Goal: Transaction & Acquisition: Purchase product/service

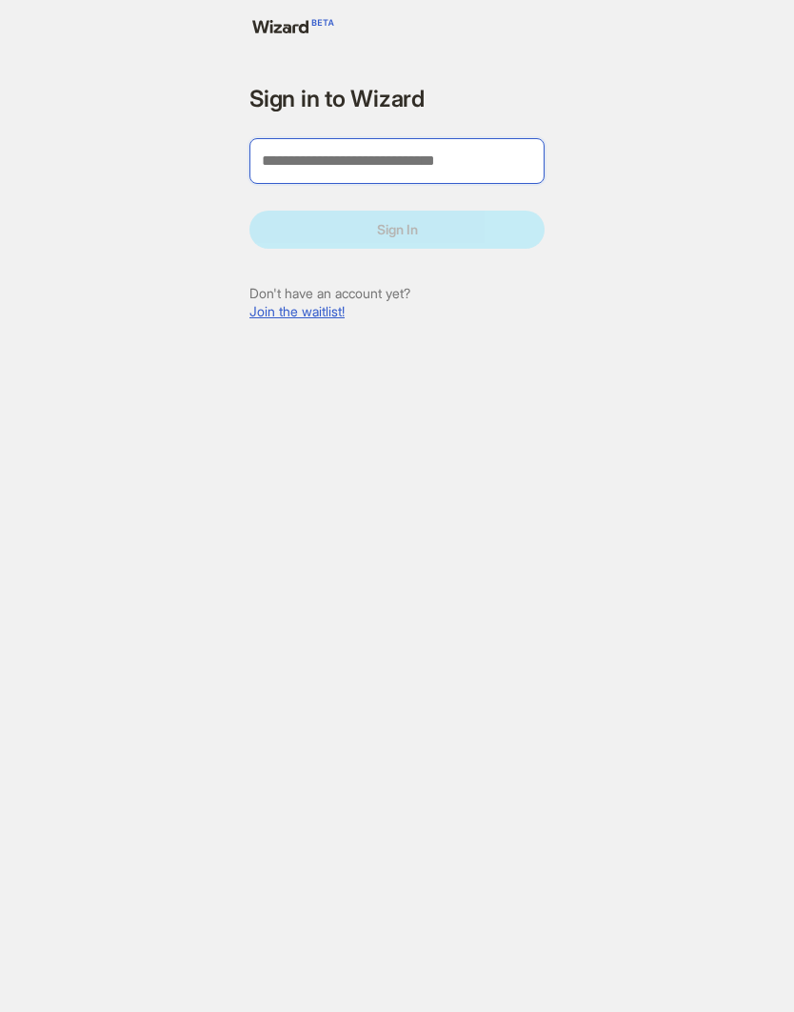
click at [426, 168] on input "tel" at bounding box center [397, 161] width 295 height 46
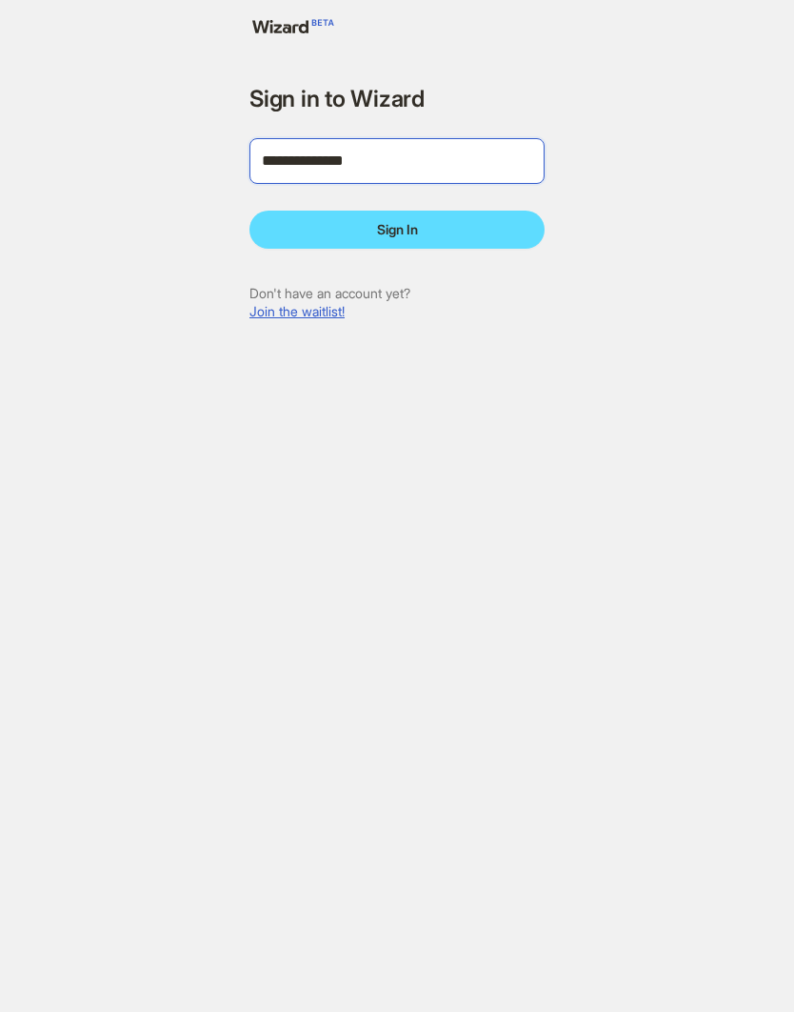
type input "**********"
click at [467, 246] on button "Sign In" at bounding box center [397, 230] width 295 height 38
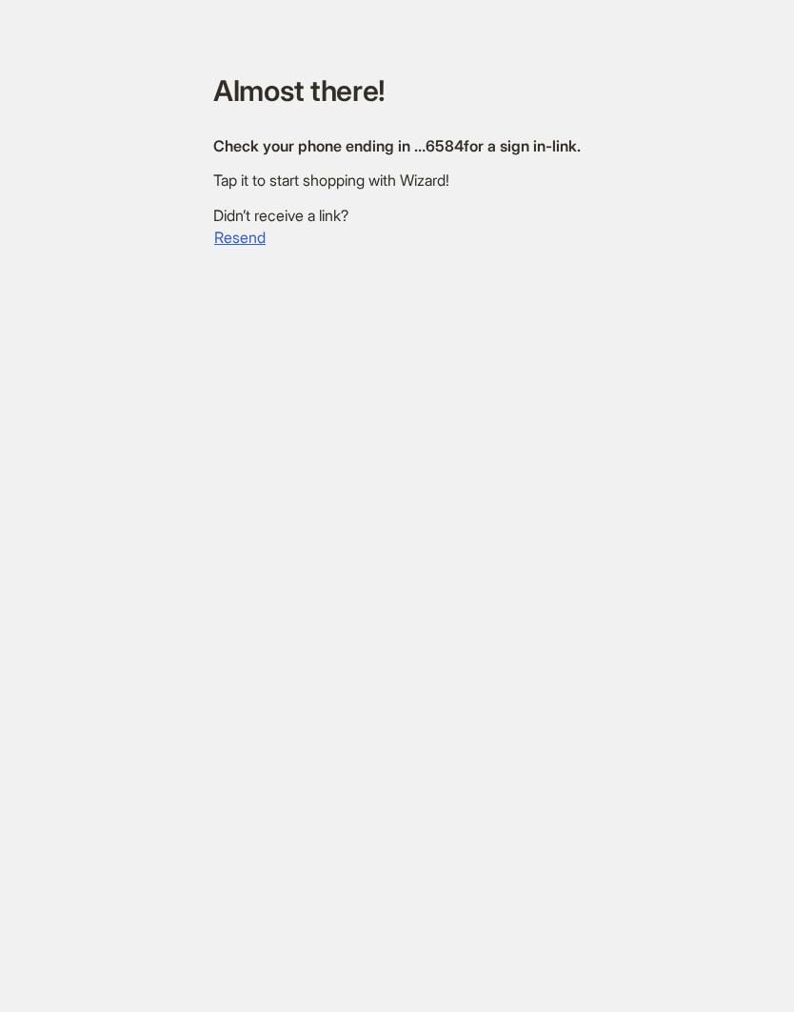
scroll to position [46, 0]
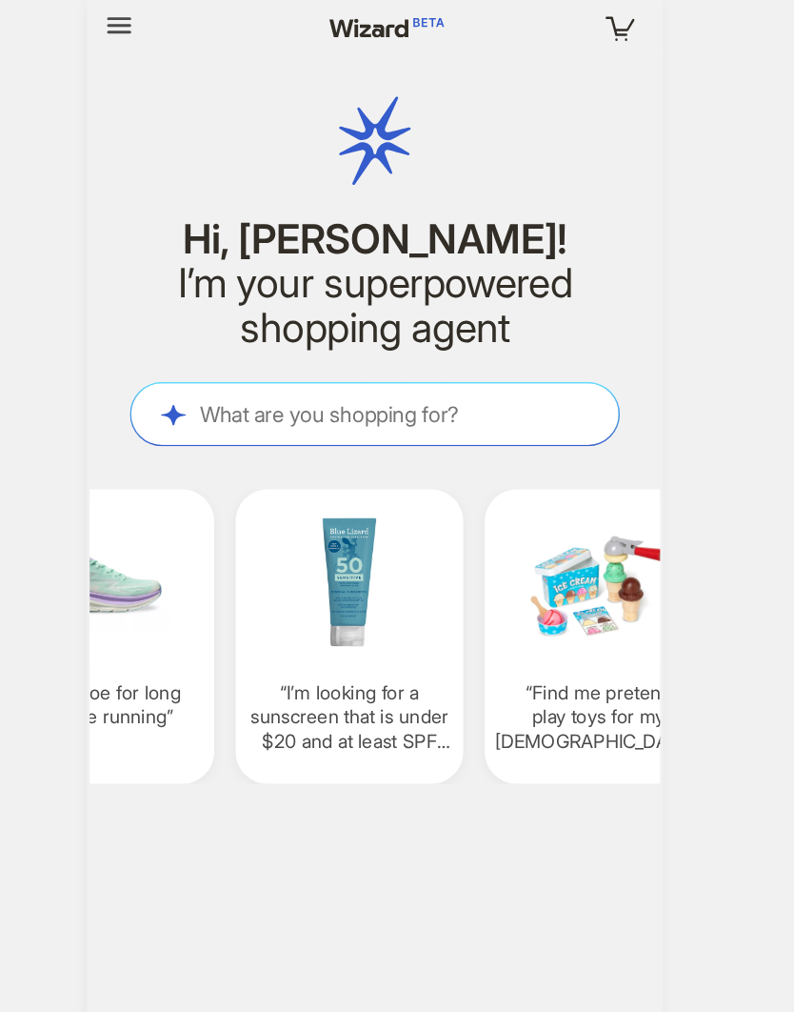
scroll to position [0, 1838]
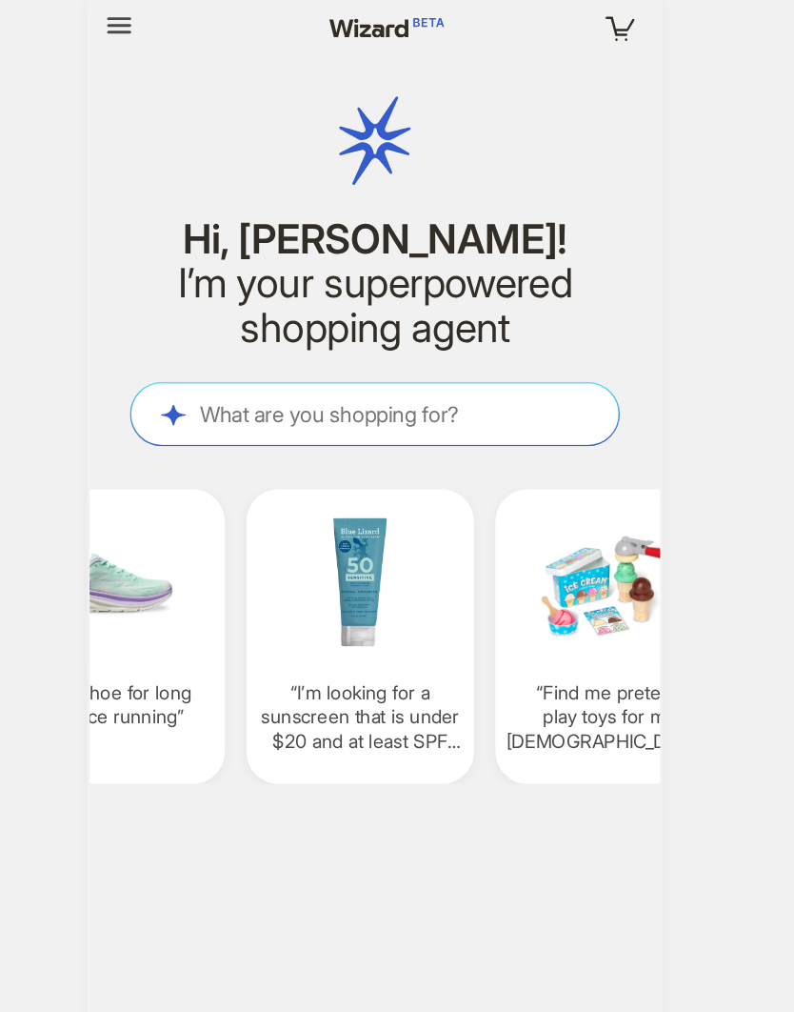
click at [313, 467] on img at bounding box center [386, 414] width 147 height 110
type textarea "**********"
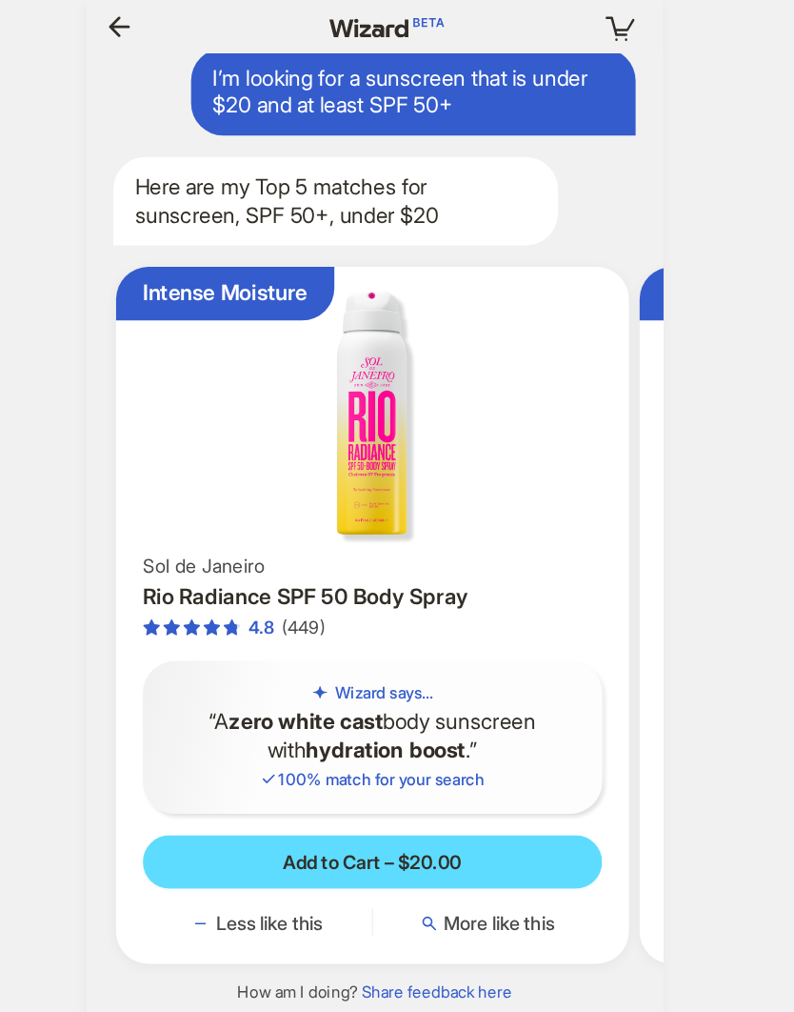
scroll to position [0, 218]
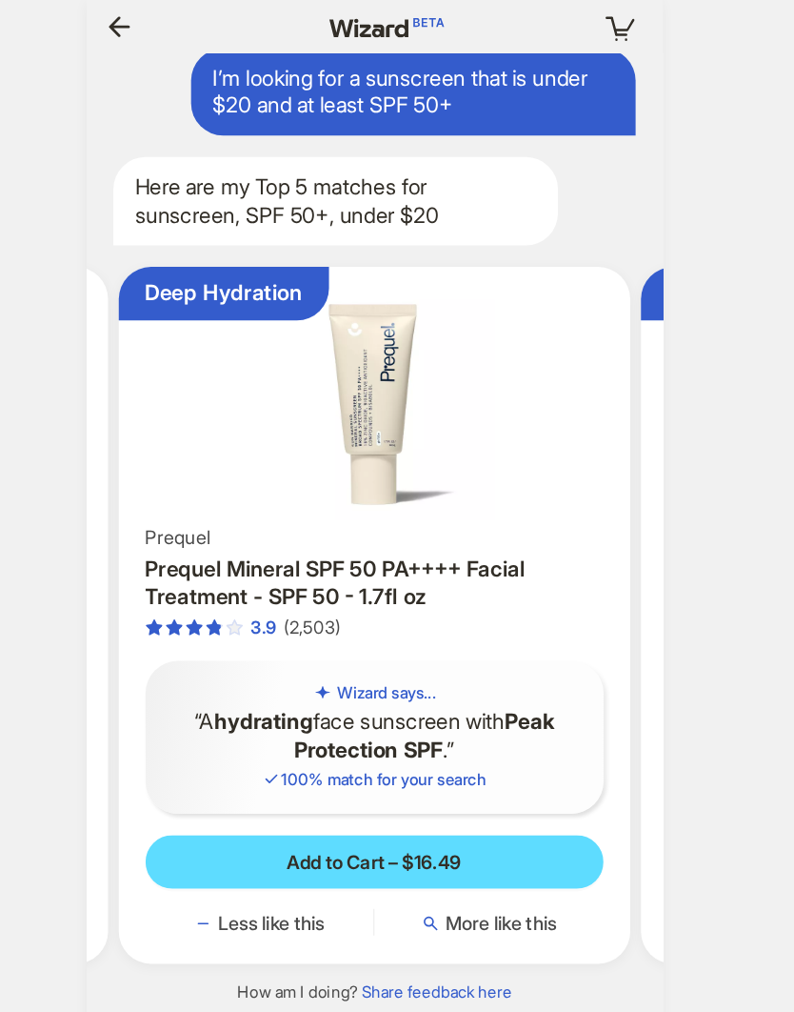
scroll to position [0, 2260]
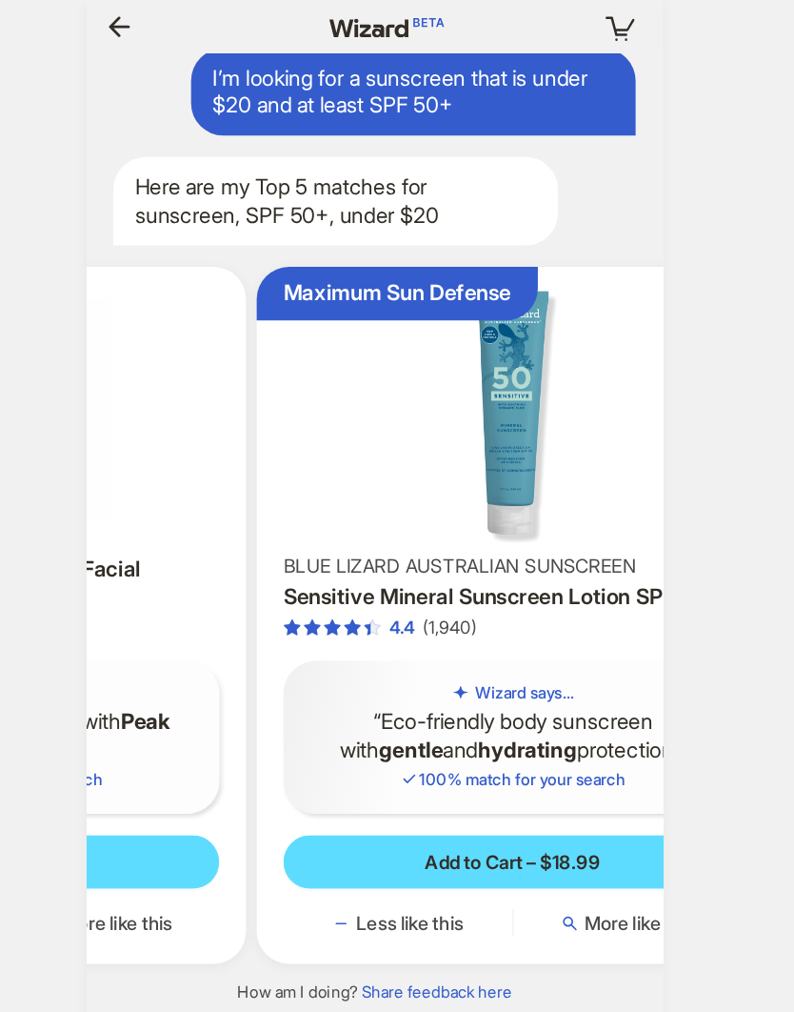
scroll to position [0, 2271]
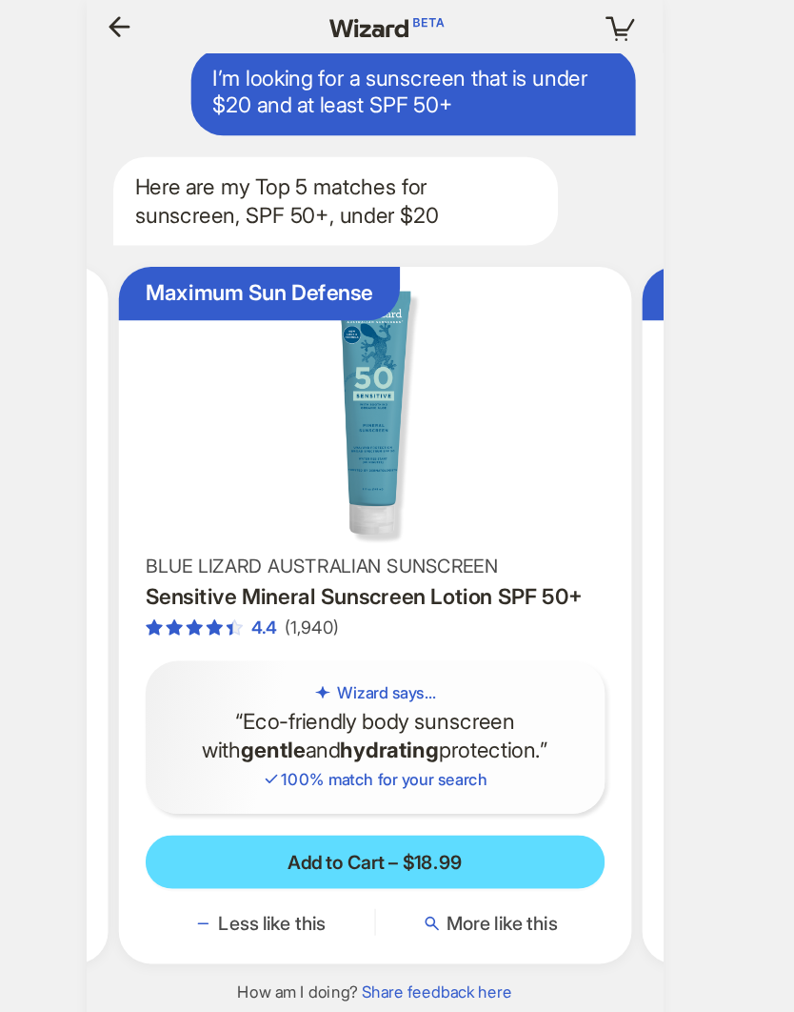
click at [449, 648] on span "More like this" at bounding box center [488, 656] width 79 height 17
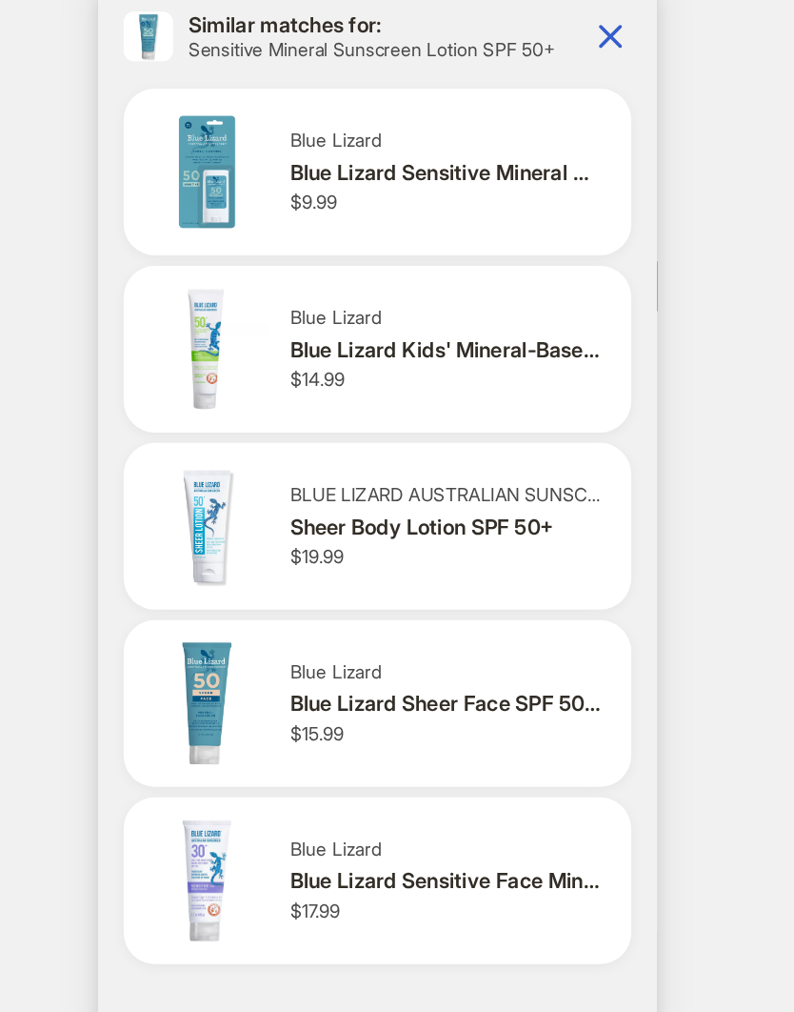
click at [227, 230] on img at bounding box center [272, 255] width 91 height 91
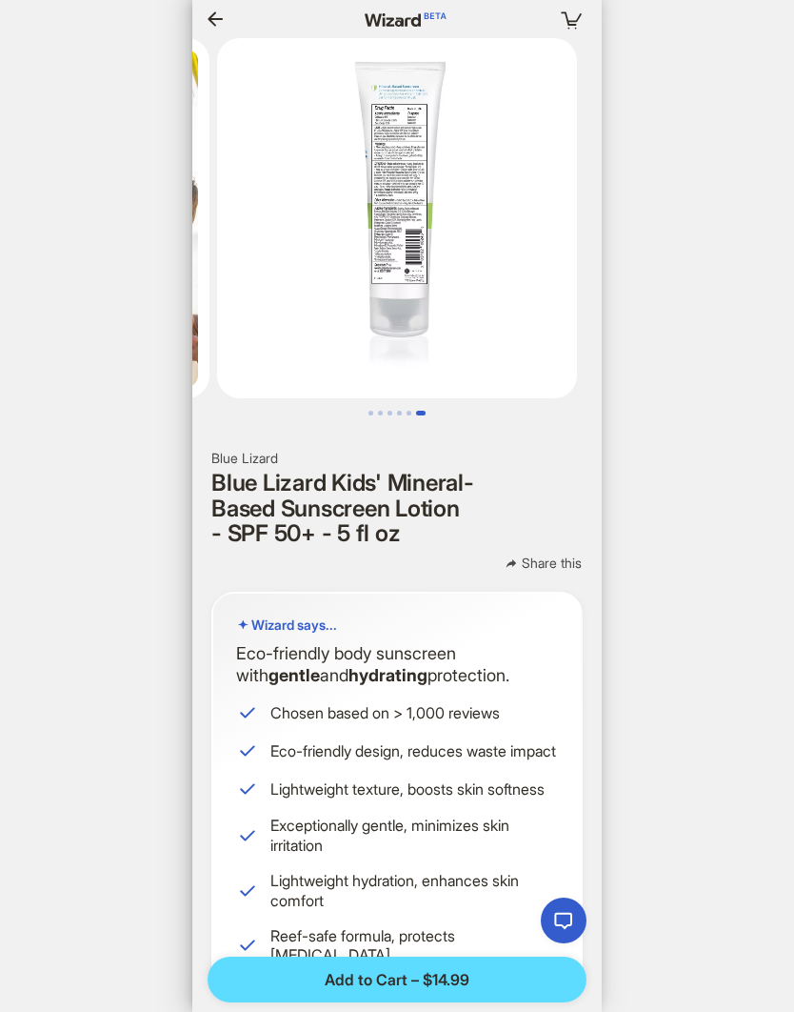
click at [206, 10] on icon "button" at bounding box center [215, 19] width 23 height 23
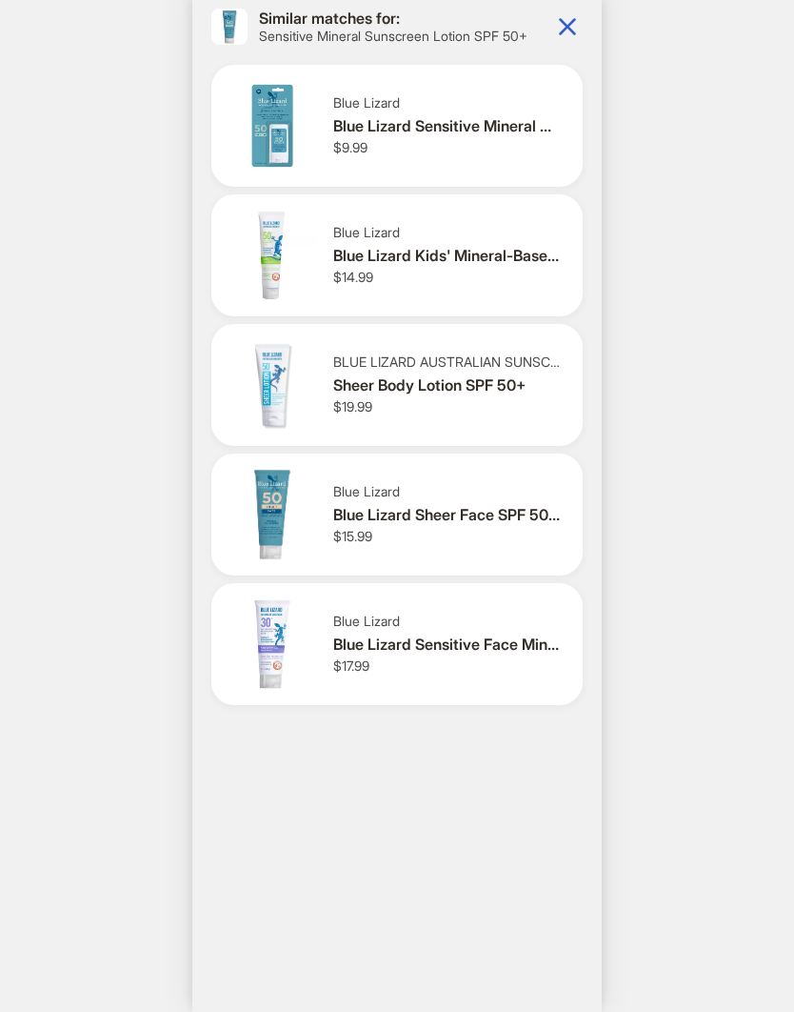
click at [578, 26] on icon "button" at bounding box center [568, 26] width 30 height 30
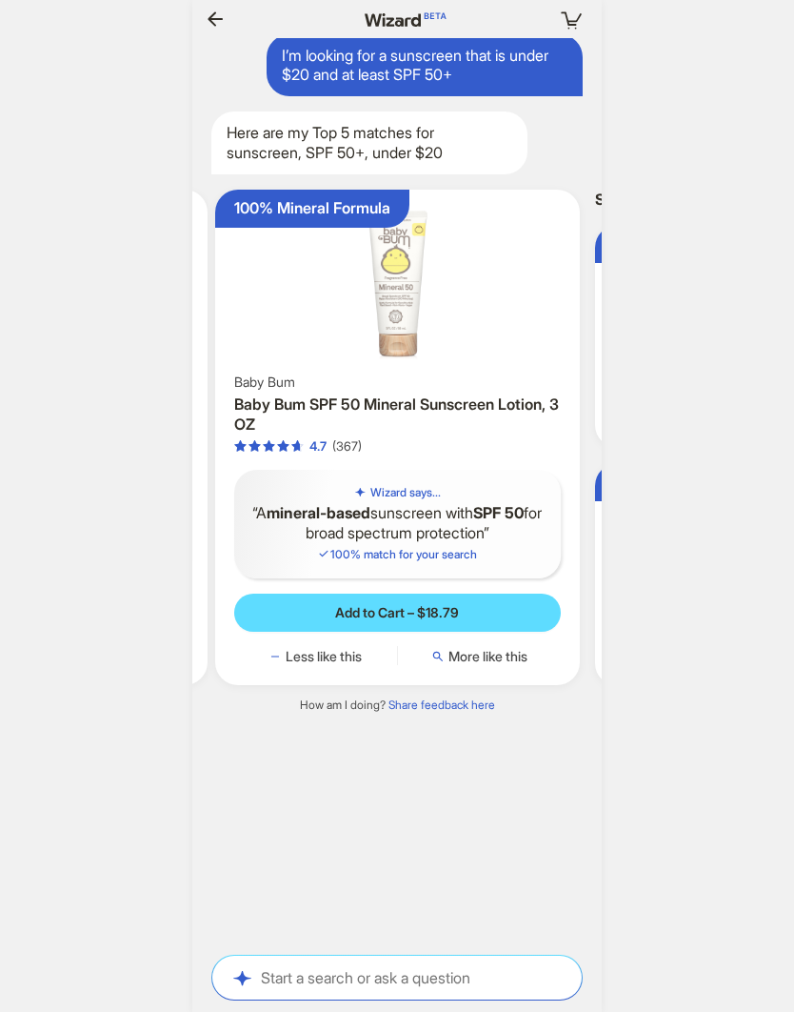
click at [292, 242] on img at bounding box center [398, 283] width 350 height 172
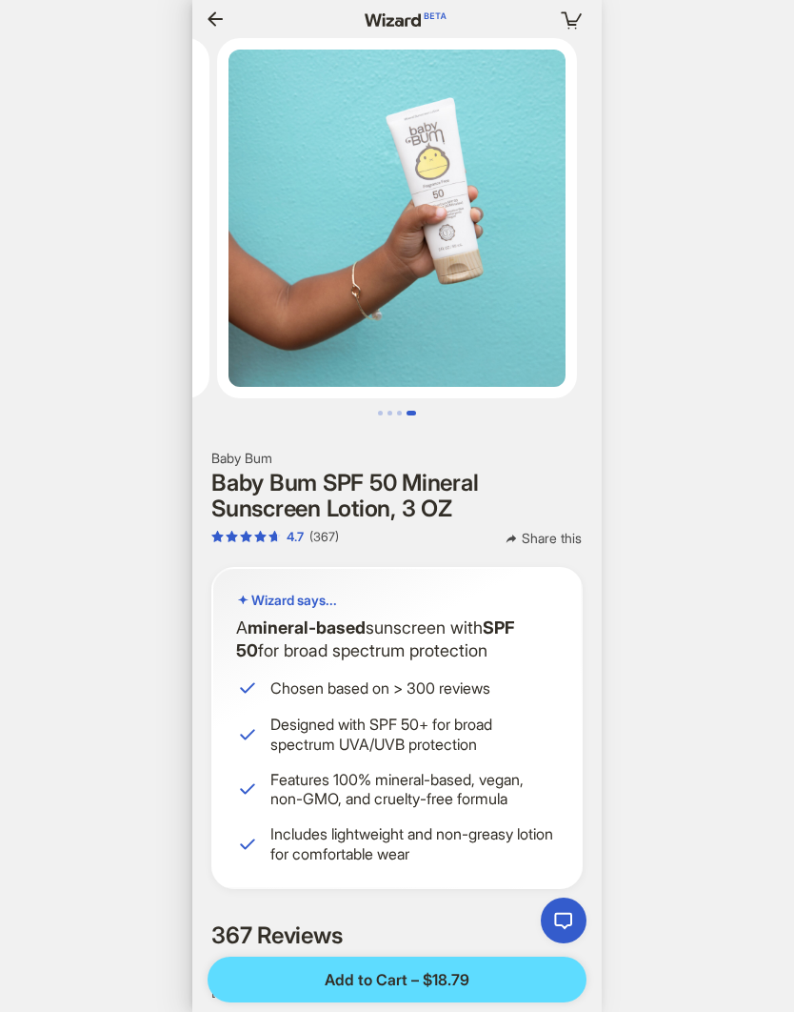
click at [209, 19] on icon "button" at bounding box center [215, 18] width 15 height 14
click at [209, 18] on icon "button" at bounding box center [215, 19] width 23 height 23
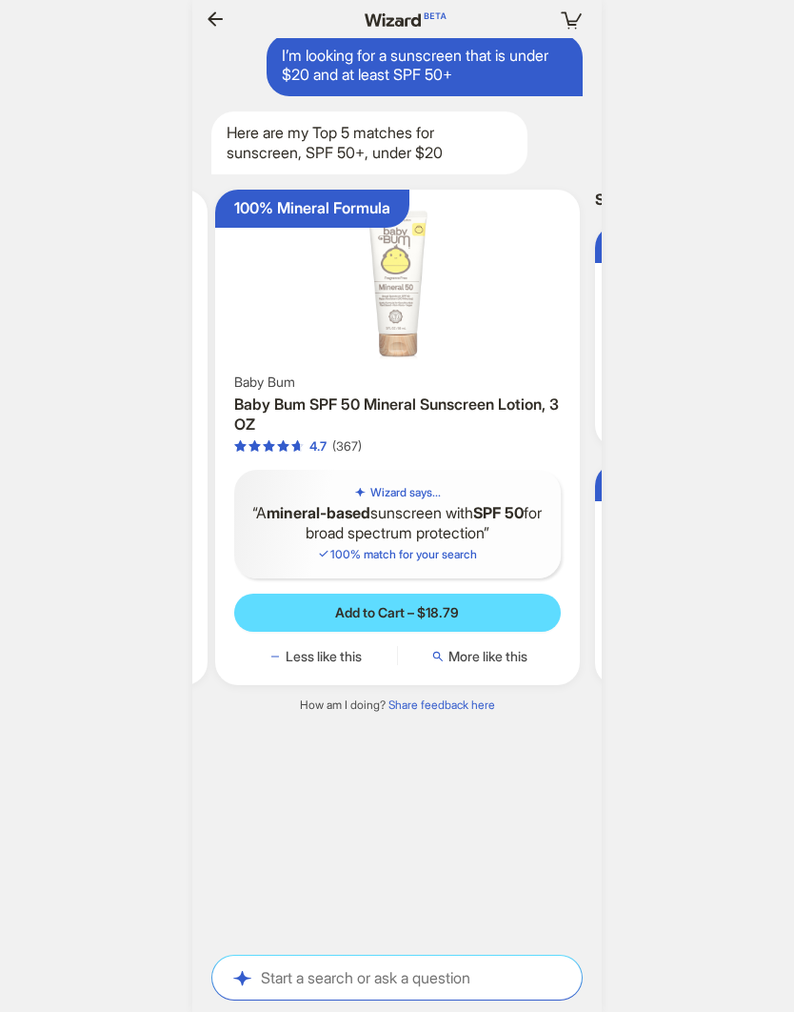
click at [271, 147] on div "Here are my Top 5 matches for sunscreen, SPF 50+, under $20" at bounding box center [369, 142] width 316 height 63
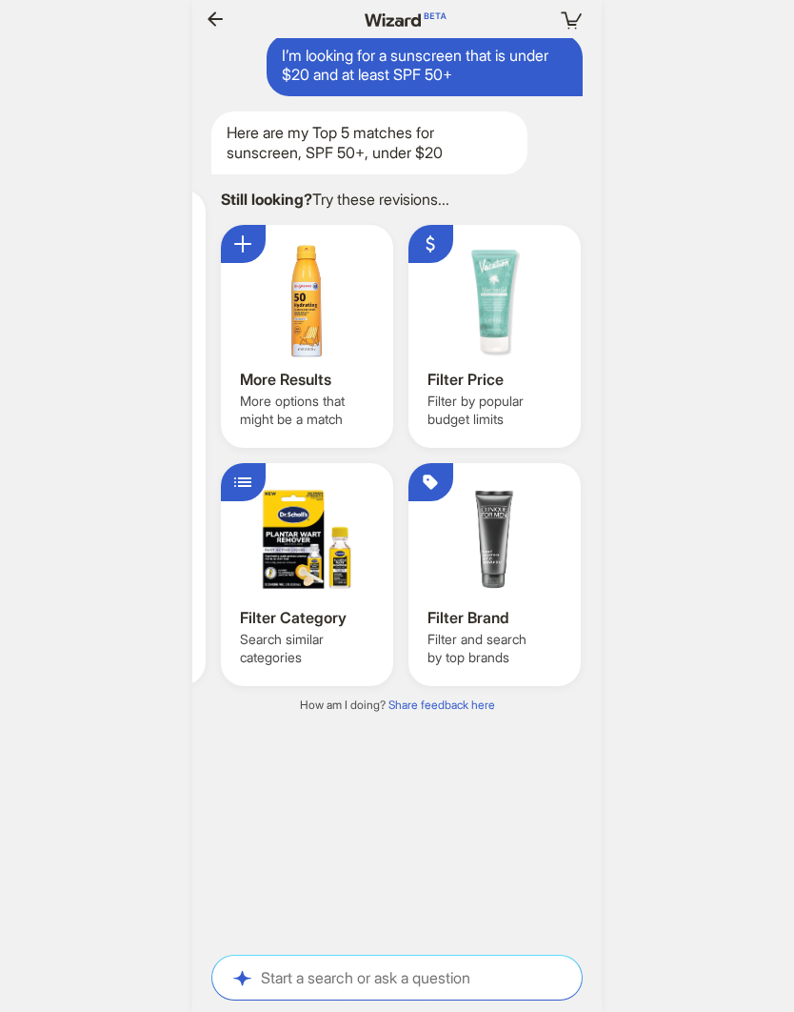
click at [539, 643] on div "Filter and search by top brands" at bounding box center [497, 648] width 138 height 34
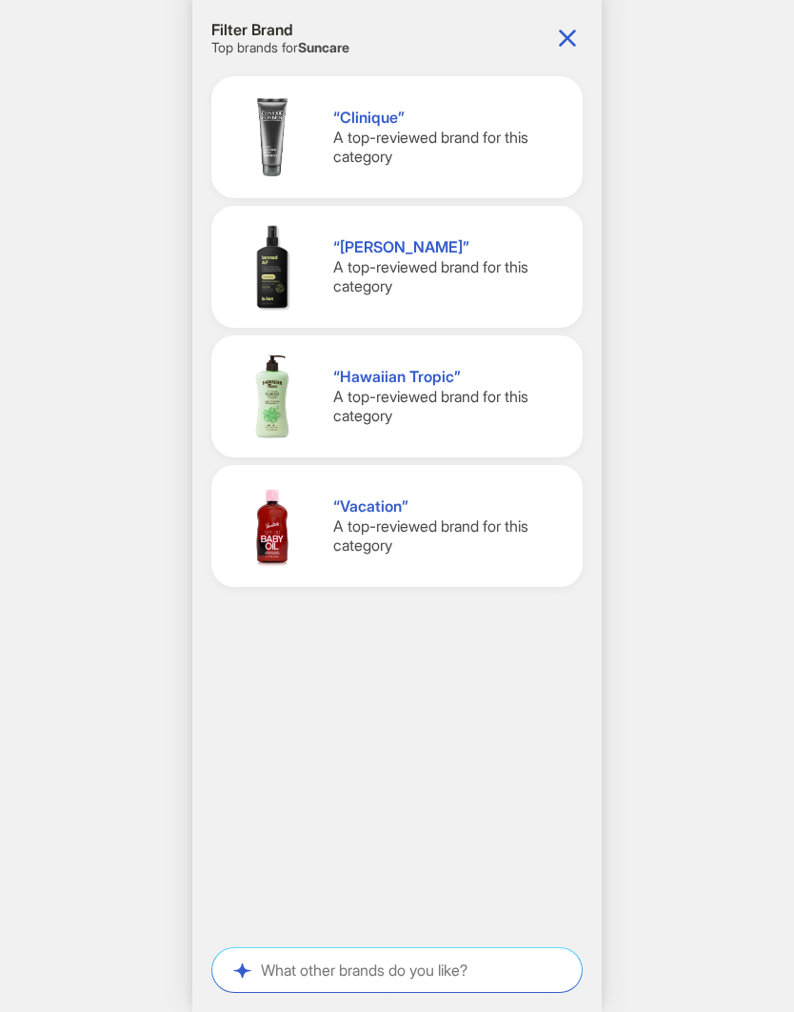
click at [312, 113] on img at bounding box center [272, 136] width 91 height 91
